Goal: Navigation & Orientation: Find specific page/section

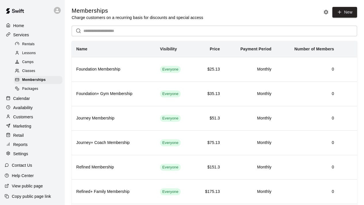
click at [36, 89] on span "Packages" at bounding box center [30, 89] width 16 height 6
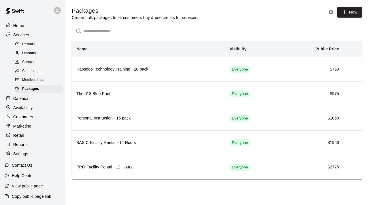
click at [34, 79] on span "Memberships" at bounding box center [33, 80] width 22 height 6
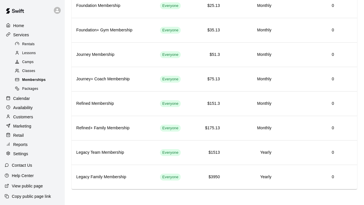
scroll to position [64, 0]
click at [28, 90] on span "Packages" at bounding box center [30, 89] width 16 height 6
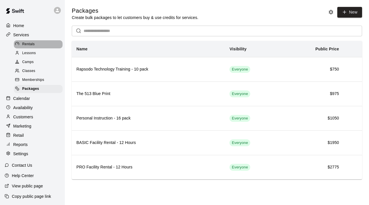
click at [29, 43] on span "Rentals" at bounding box center [28, 44] width 13 height 6
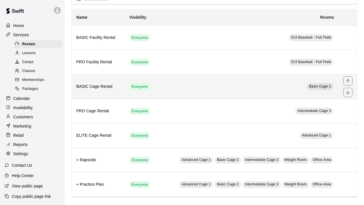
scroll to position [31, 0]
